Goal: Task Accomplishment & Management: Manage account settings

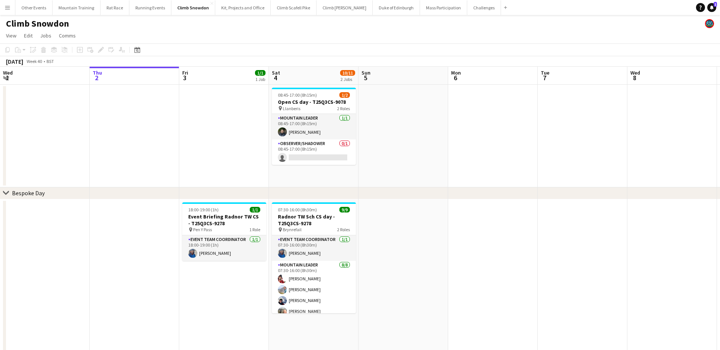
click at [6, 8] on app-icon "Menu" at bounding box center [8, 8] width 6 height 6
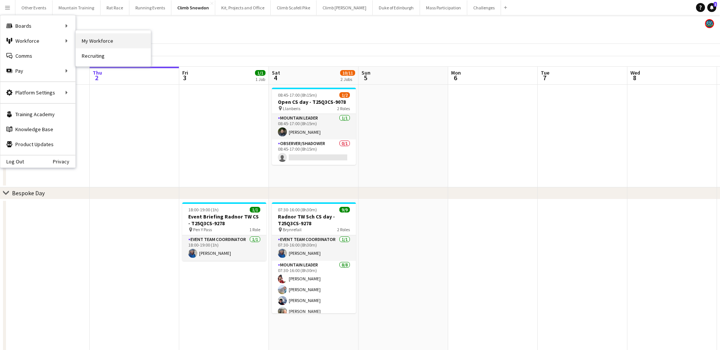
click at [126, 43] on link "My Workforce" at bounding box center [113, 40] width 75 height 15
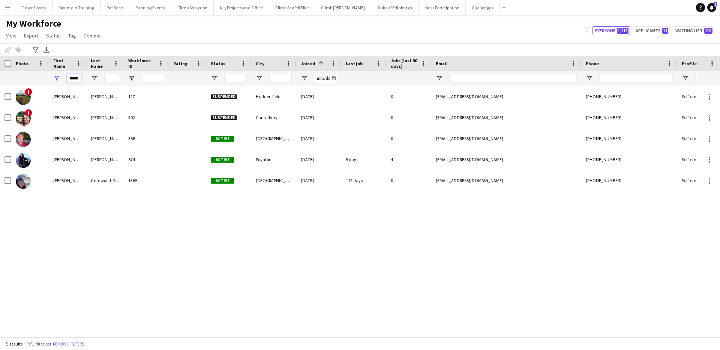
click at [76, 80] on input "*****" at bounding box center [74, 78] width 15 height 9
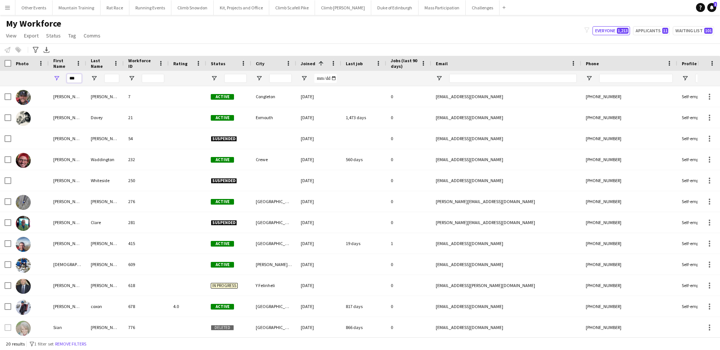
type input "***"
click at [112, 79] on input "Last Name Filter Input" at bounding box center [111, 78] width 15 height 9
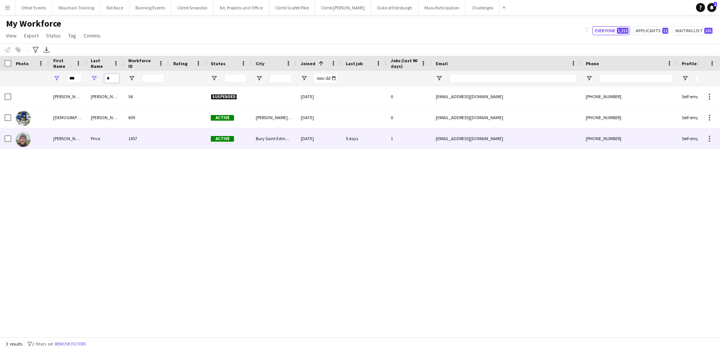
type input "*"
click at [118, 143] on div "Price" at bounding box center [105, 138] width 38 height 21
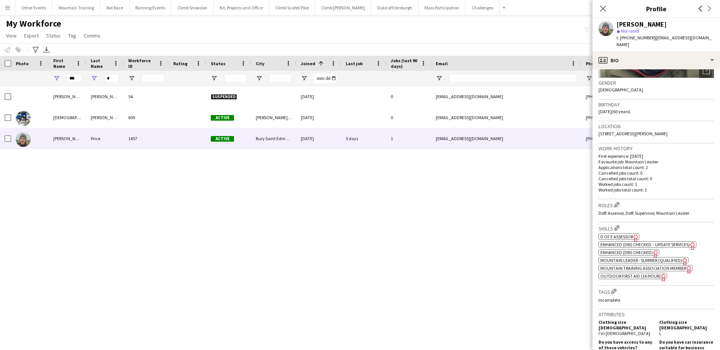
scroll to position [104, 0]
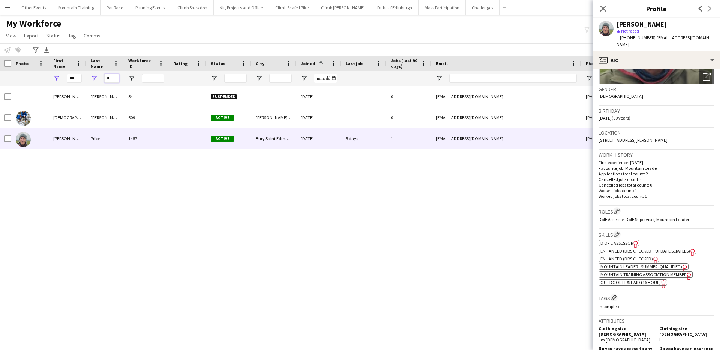
click at [114, 78] on input "*" at bounding box center [111, 78] width 15 height 9
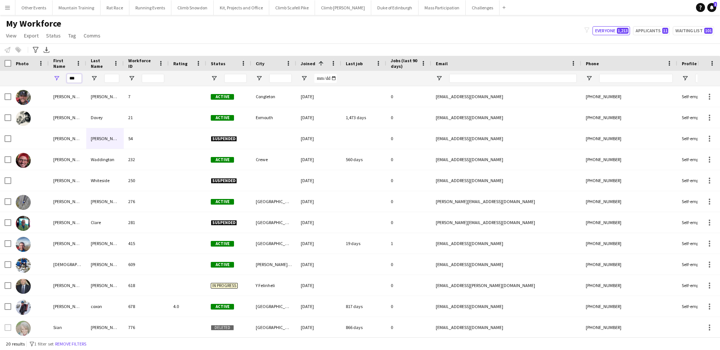
click at [77, 78] on input "***" at bounding box center [74, 78] width 15 height 9
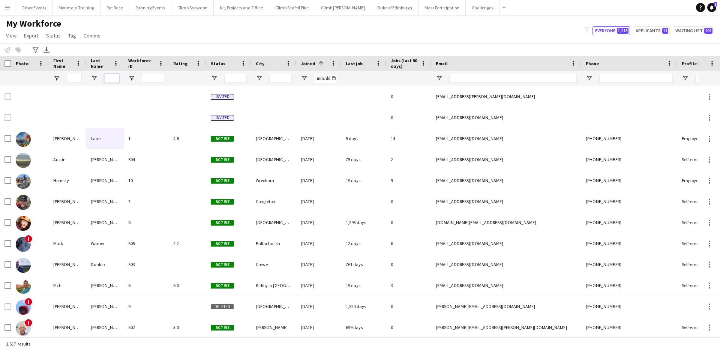
click at [117, 78] on input "Last Name Filter Input" at bounding box center [111, 78] width 15 height 9
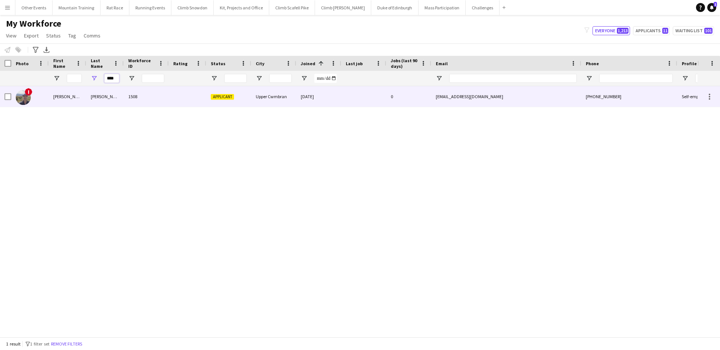
type input "****"
click at [120, 97] on div "[PERSON_NAME]" at bounding box center [105, 96] width 38 height 21
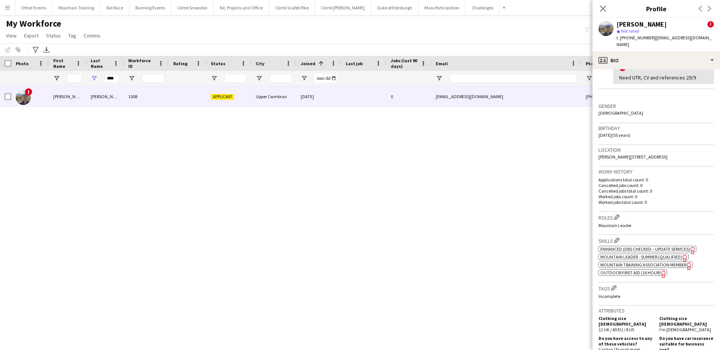
scroll to position [351, 0]
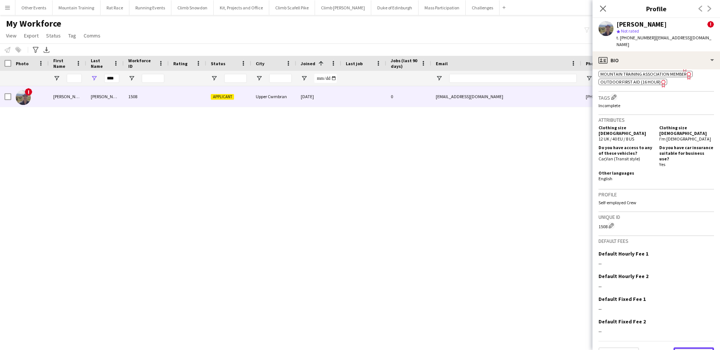
click at [688, 348] on button "Next" at bounding box center [694, 355] width 41 height 15
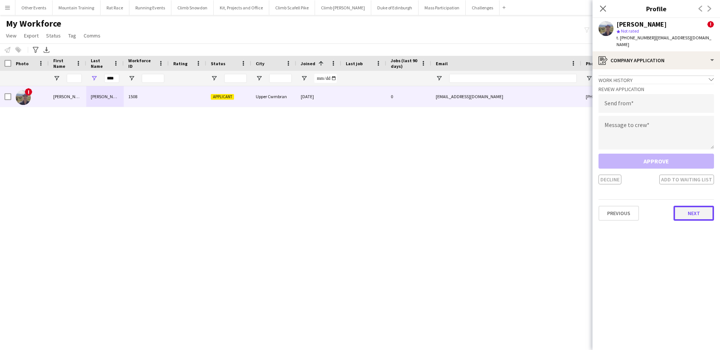
click at [705, 209] on button "Next" at bounding box center [694, 213] width 41 height 15
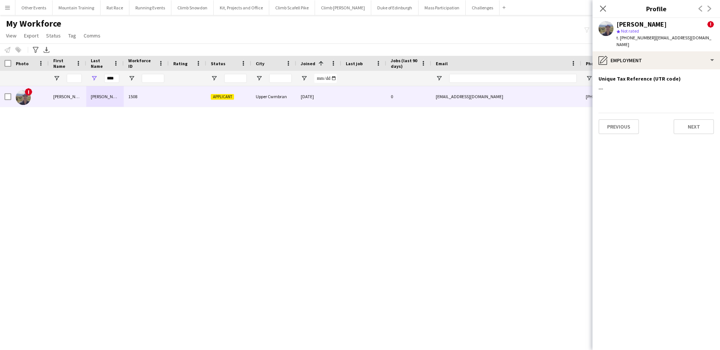
click at [691, 128] on app-section-data-types "Unique Tax Reference (UTR code) Edit this field --- Previous Next" at bounding box center [657, 209] width 128 height 281
click at [692, 123] on button "Next" at bounding box center [694, 126] width 41 height 15
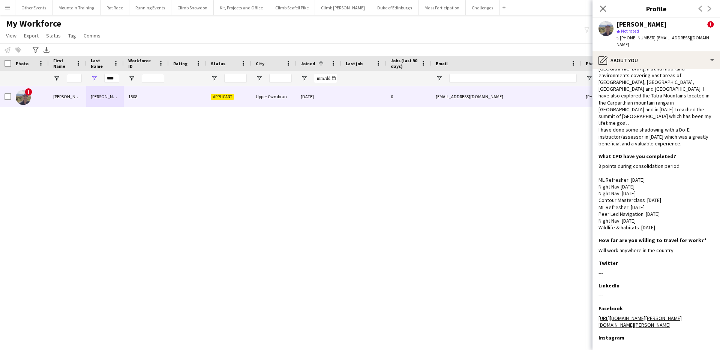
scroll to position [189, 0]
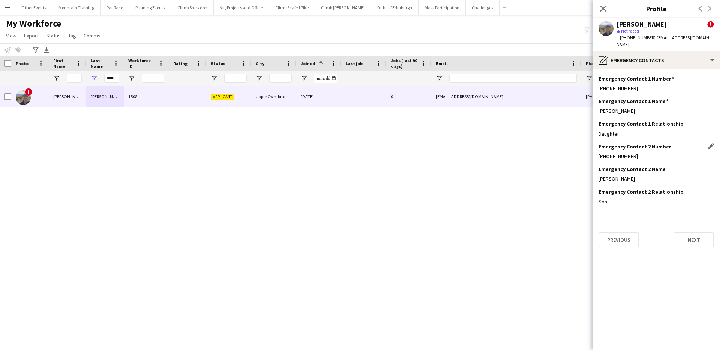
scroll to position [0, 0]
click at [692, 233] on button "Next" at bounding box center [694, 240] width 41 height 15
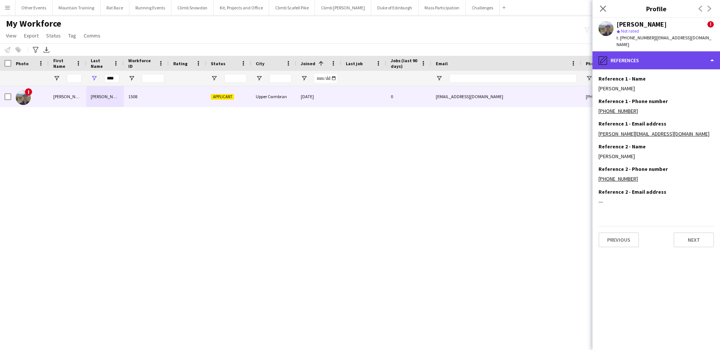
click at [685, 51] on div "pencil4 References" at bounding box center [657, 60] width 128 height 18
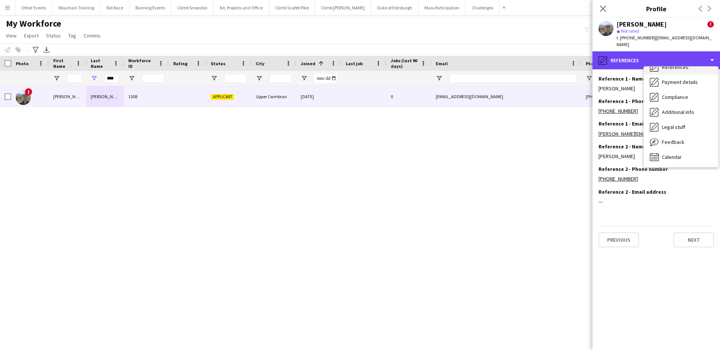
scroll to position [86, 0]
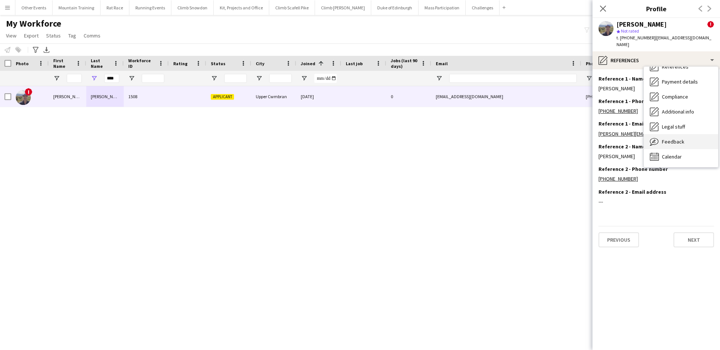
click at [683, 135] on div "Feedback Feedback" at bounding box center [681, 141] width 74 height 15
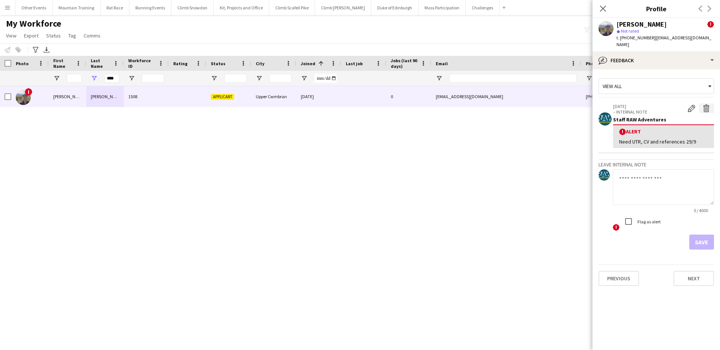
click at [704, 105] on app-icon "Delete alert" at bounding box center [707, 109] width 8 height 8
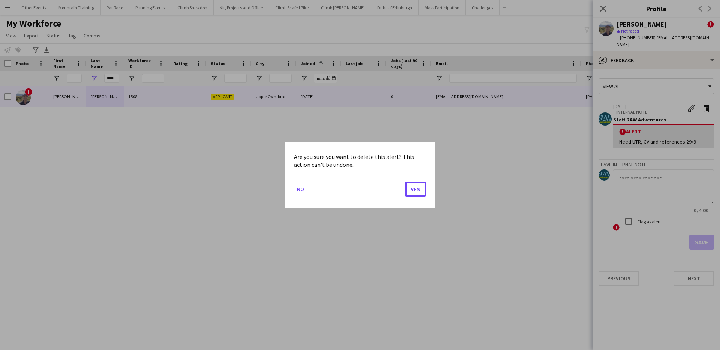
drag, startPoint x: 421, startPoint y: 189, endPoint x: 546, endPoint y: 123, distance: 140.8
click at [421, 189] on button "Yes" at bounding box center [415, 189] width 21 height 15
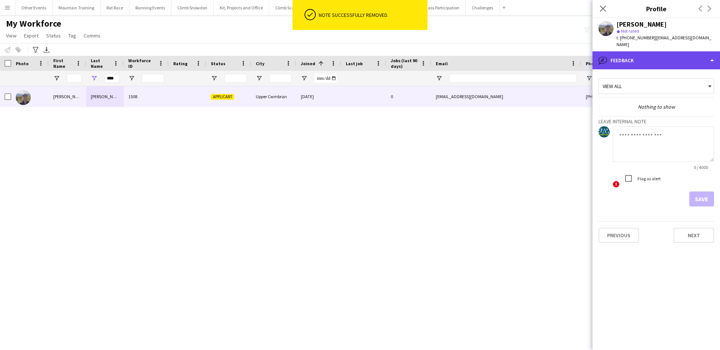
click at [655, 51] on div "bubble-pencil Feedback" at bounding box center [657, 60] width 128 height 18
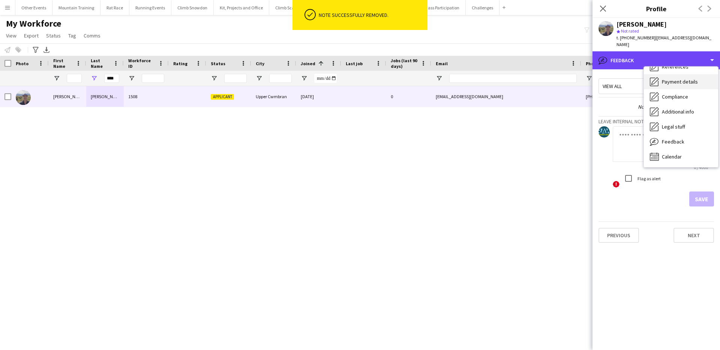
scroll to position [0, 0]
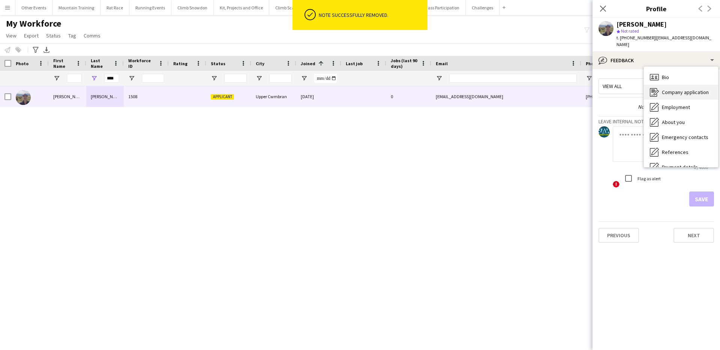
click at [682, 85] on div "Company application Company application" at bounding box center [681, 92] width 74 height 15
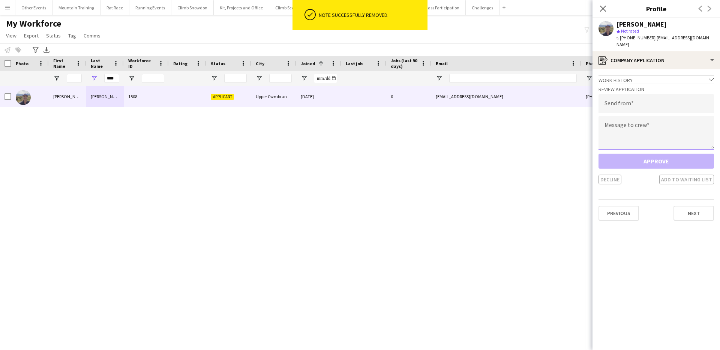
click at [631, 122] on textarea at bounding box center [657, 133] width 116 height 34
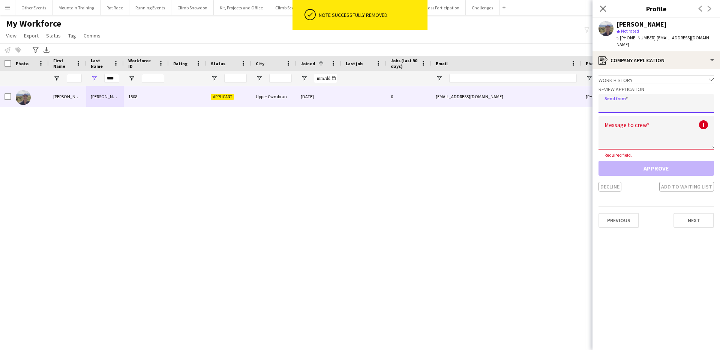
click at [646, 96] on input "email" at bounding box center [657, 103] width 116 height 19
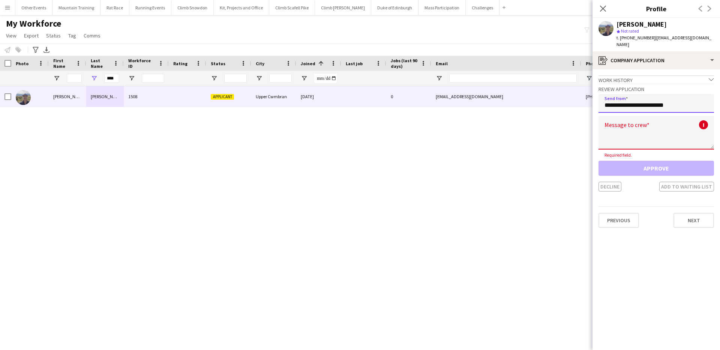
type input "**********"
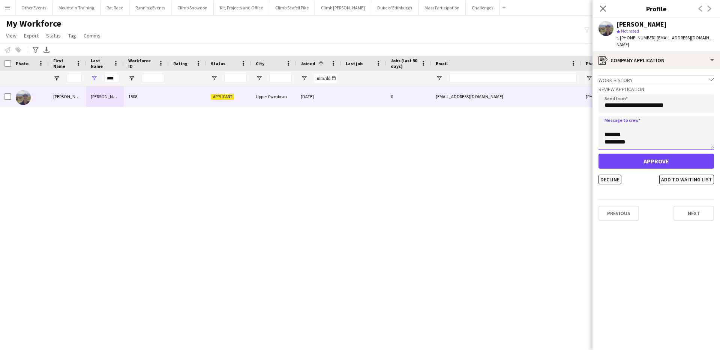
scroll to position [80, 0]
type textarea "**********"
click at [661, 154] on button "Approve" at bounding box center [657, 161] width 116 height 15
